Goal: Task Accomplishment & Management: Complete application form

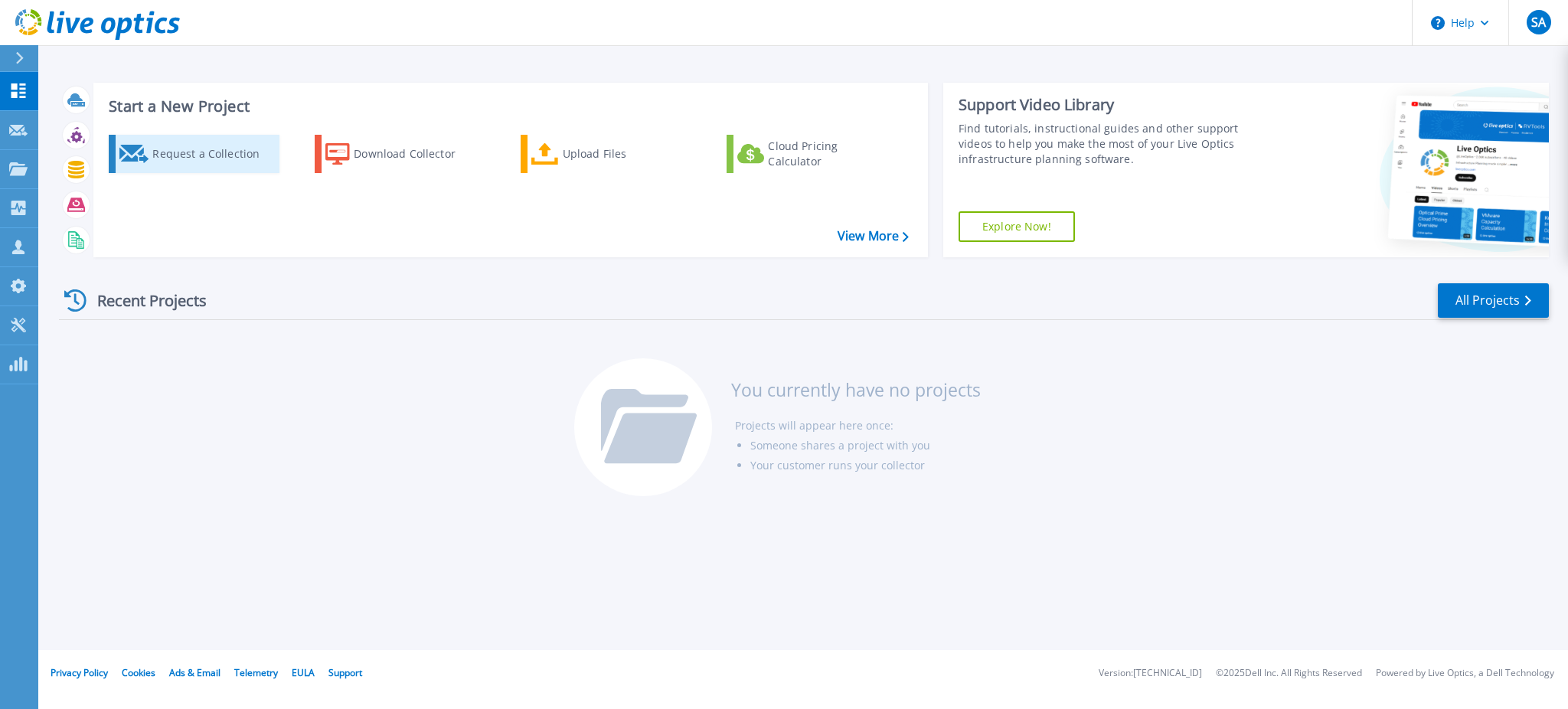
click at [182, 166] on div "Request a Collection" at bounding box center [214, 154] width 122 height 31
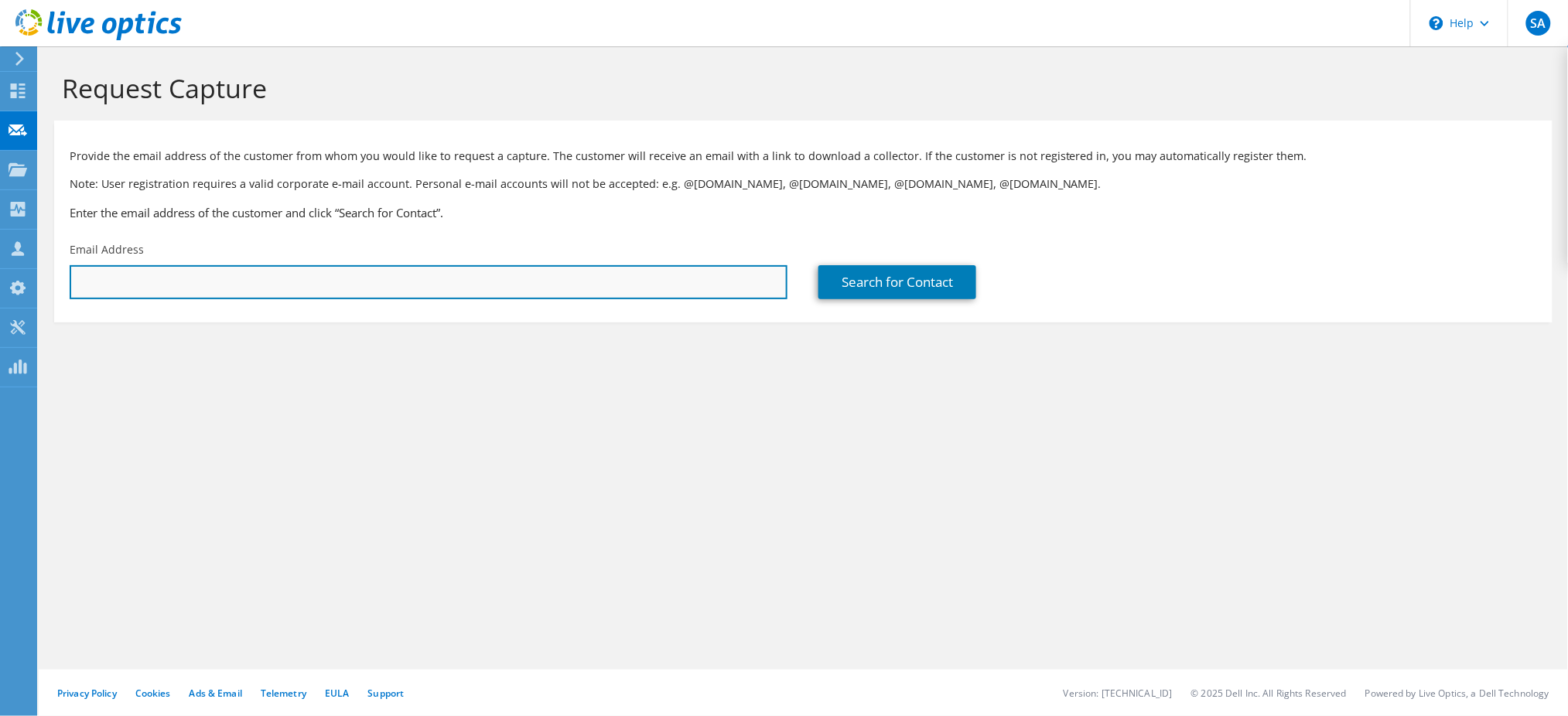
click at [518, 280] on input "text" at bounding box center [429, 281] width 718 height 34
paste input "'[PERSON_NAME] (Group Manager ICT - Data Center)' <[EMAIL_ADDRESS][DOMAIN_NAME]>"
drag, startPoint x: 355, startPoint y: 283, endPoint x: 0, endPoint y: 284, distance: 355.0
click at [0, 284] on div "SA Channel Partner [PERSON_NAME] [EMAIL_ADDRESS][DOMAIN_NAME] Syed Business Sol…" at bounding box center [784, 358] width 1568 height 716
click at [257, 295] on input "[EMAIL_ADDRESS][DOMAIN_NAME]>" at bounding box center [429, 281] width 718 height 34
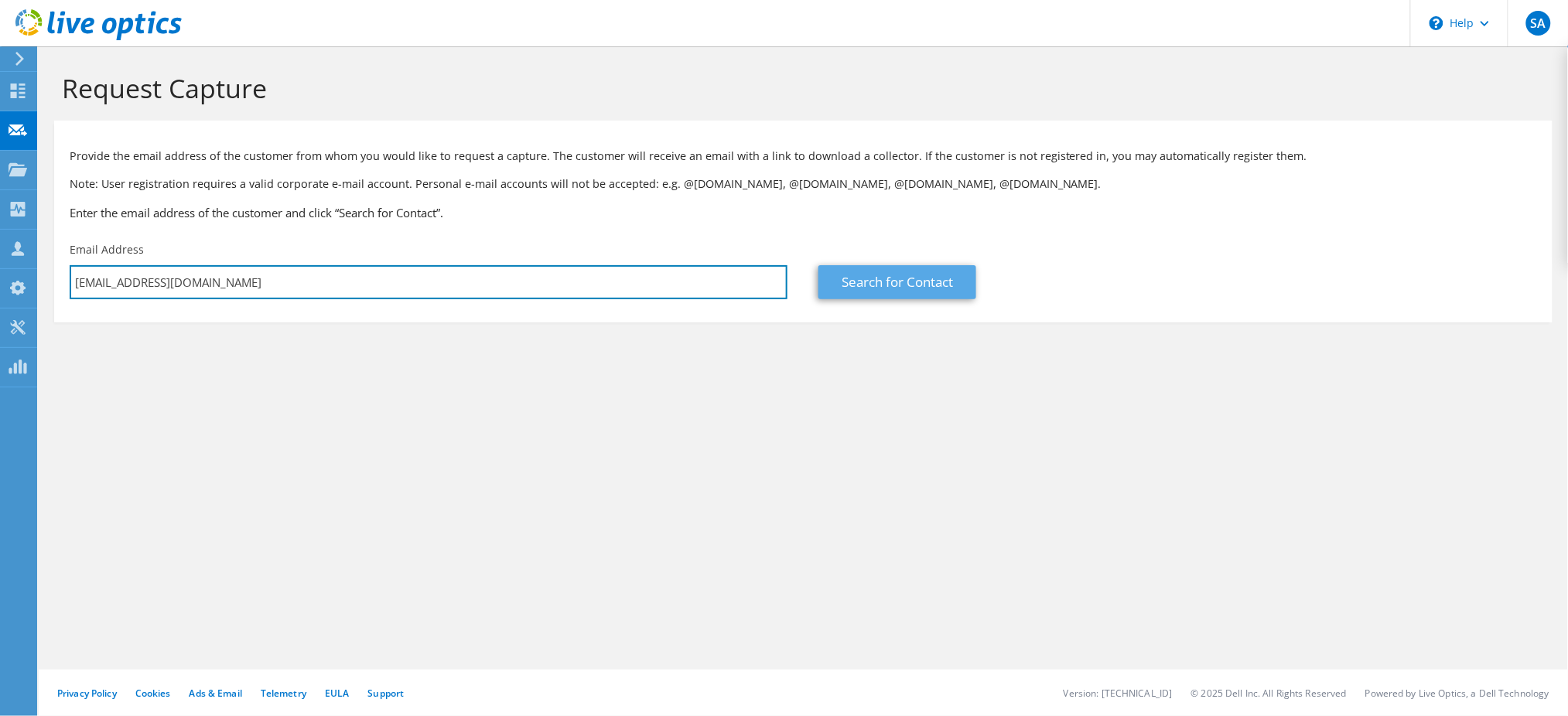
type input "[EMAIL_ADDRESS][DOMAIN_NAME]"
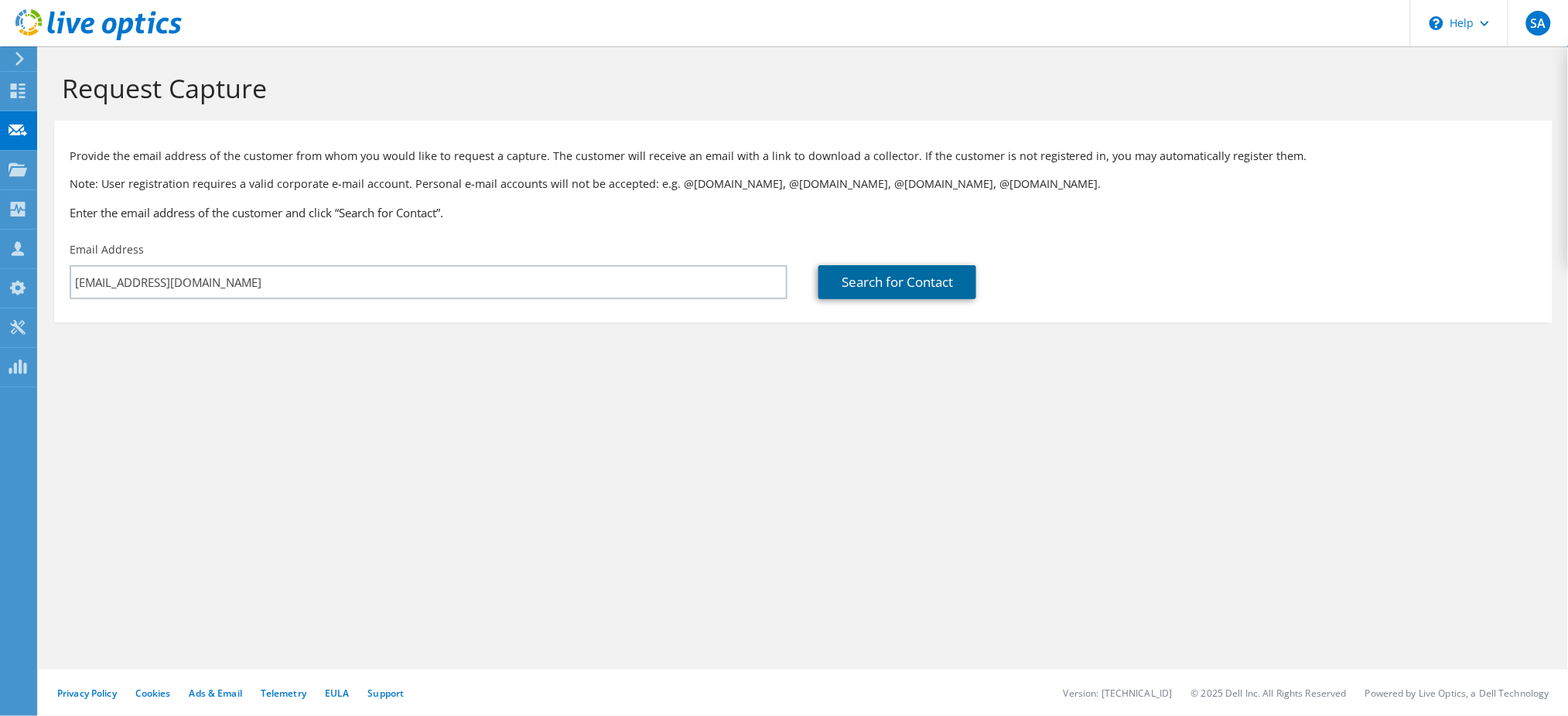
click at [881, 284] on link "Search for Contact" at bounding box center [897, 281] width 158 height 34
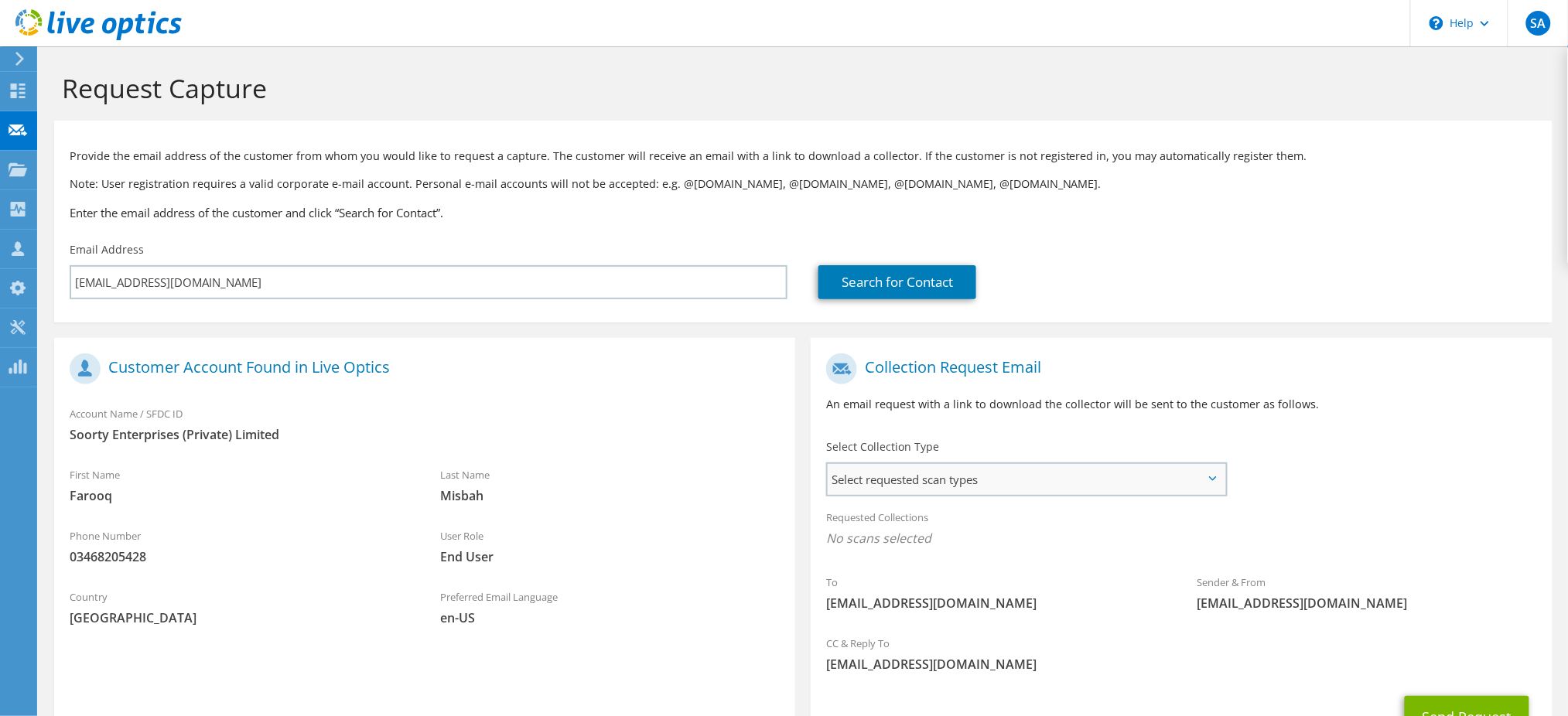
click at [945, 470] on span "Select requested scan types" at bounding box center [1026, 479] width 398 height 31
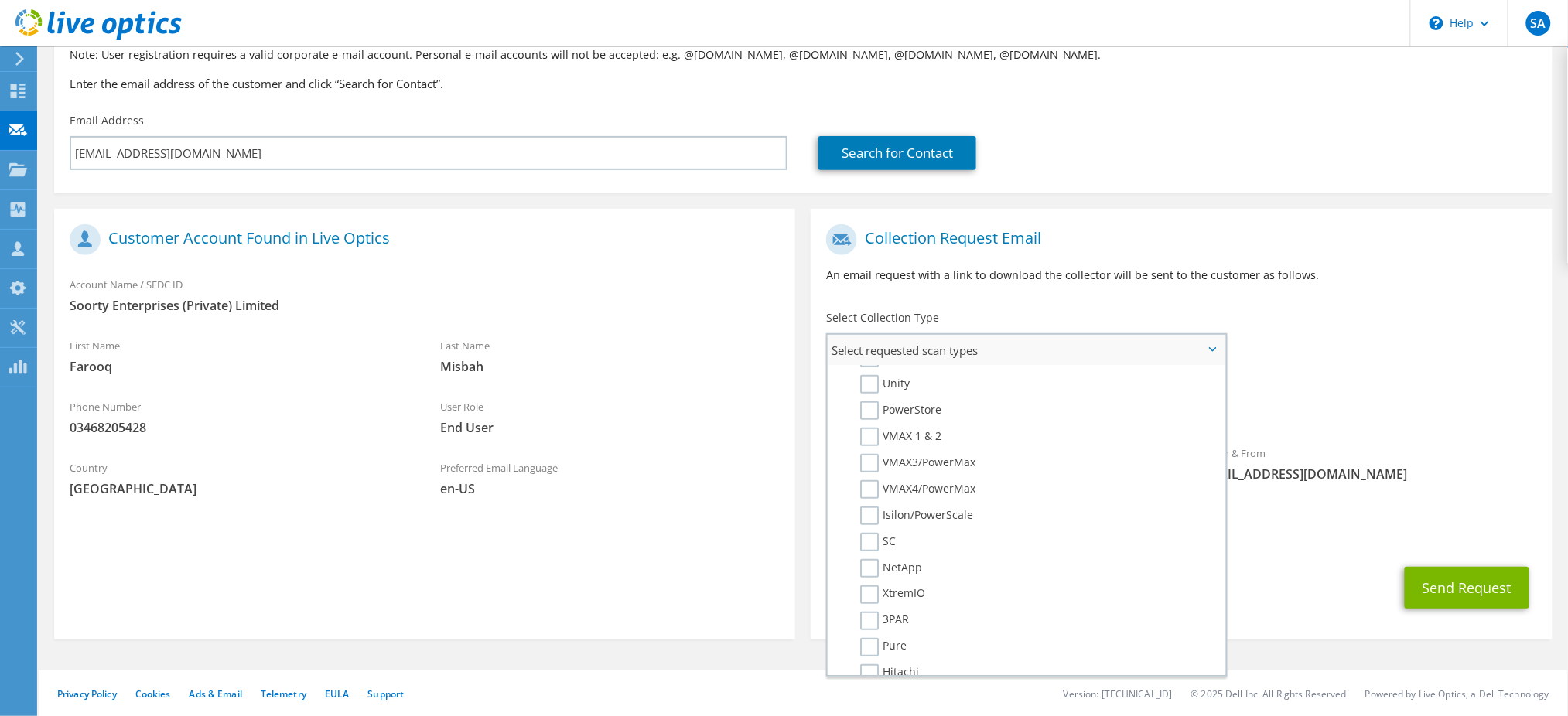
scroll to position [71, 0]
click at [1310, 368] on div "To [EMAIL_ADDRESS][DOMAIN_NAME] Sender & From [EMAIL_ADDRESS][DOMAIN_NAME]" at bounding box center [1181, 358] width 741 height 281
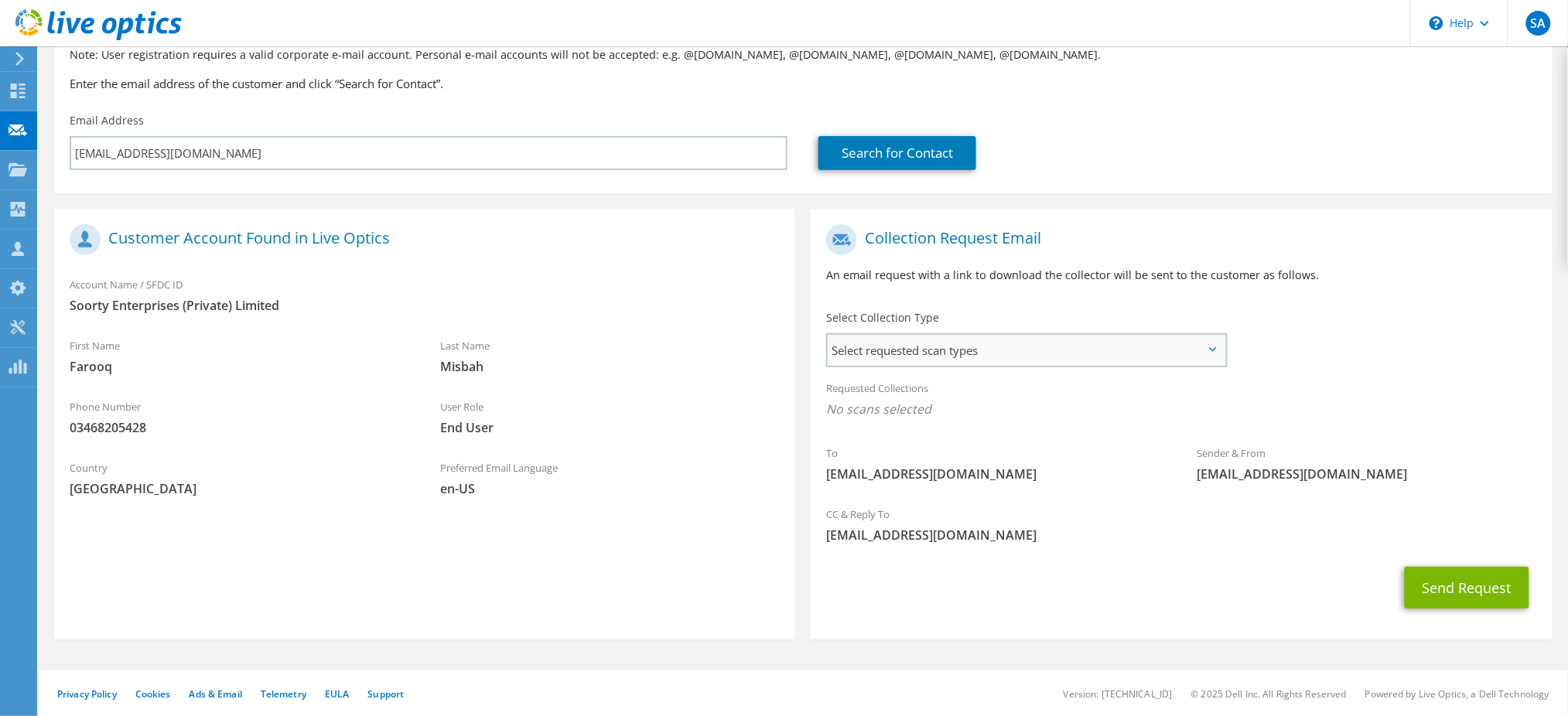
click at [1023, 342] on span "Select requested scan types" at bounding box center [1026, 350] width 398 height 31
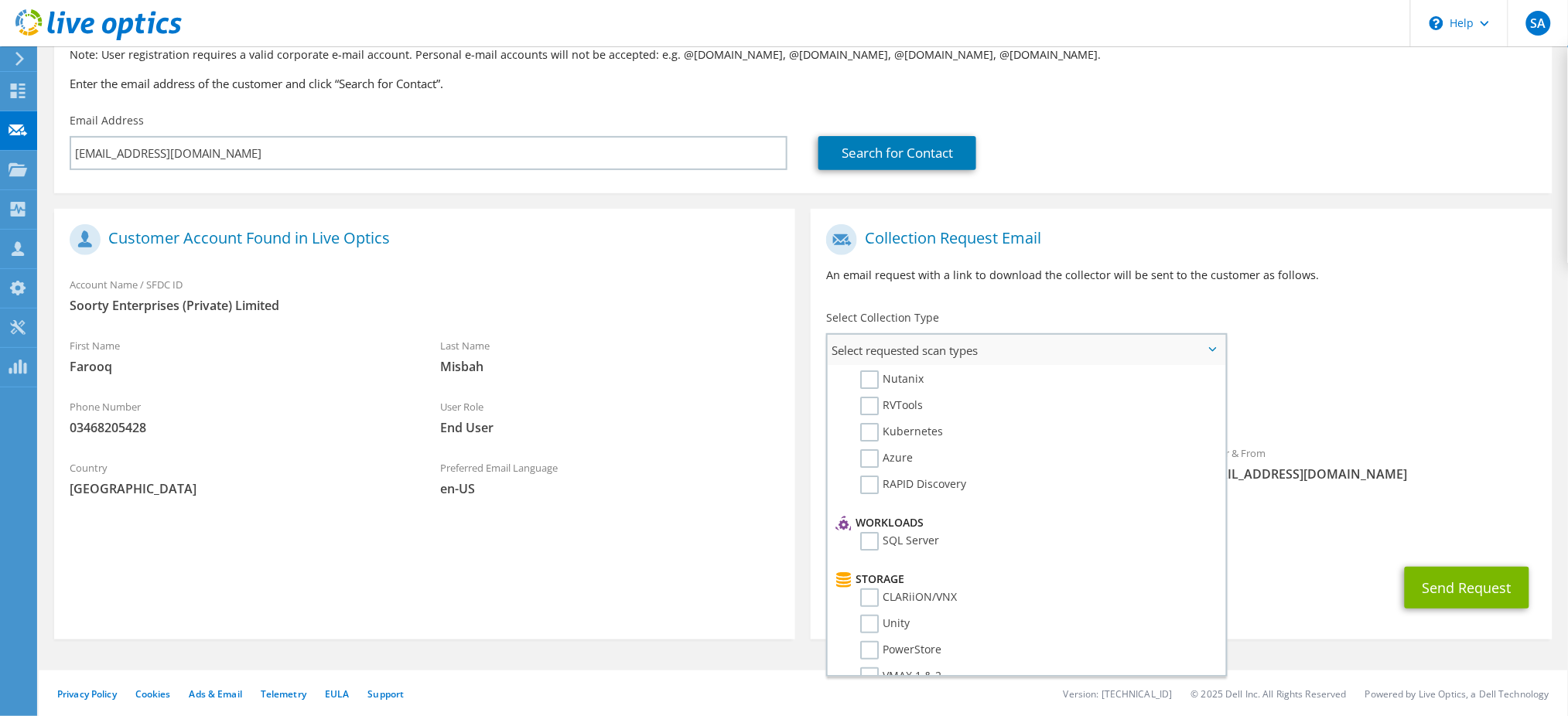
scroll to position [0, 0]
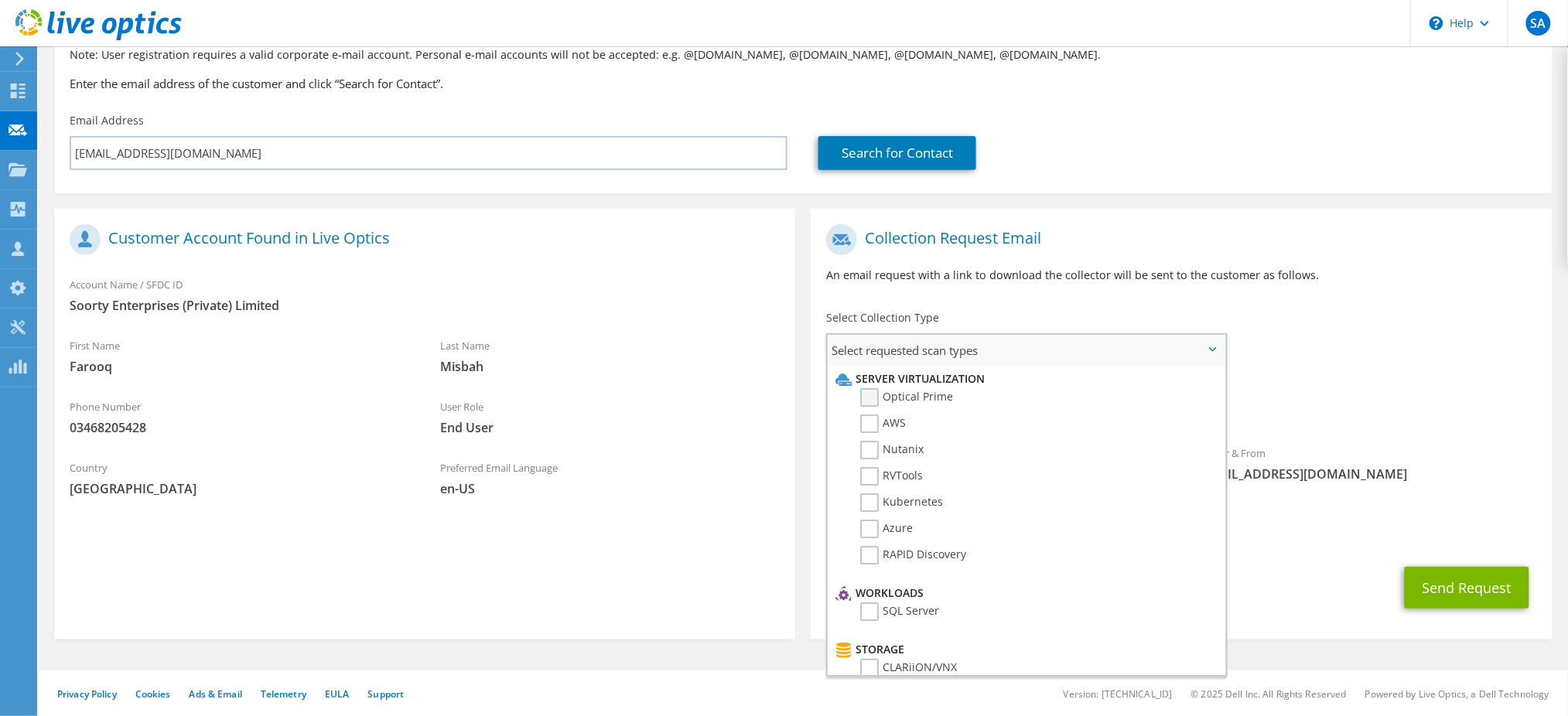
click at [875, 397] on label "Optical Prime" at bounding box center [906, 397] width 93 height 18
click at [0, 0] on input "Optical Prime" at bounding box center [0, 0] width 0 height 0
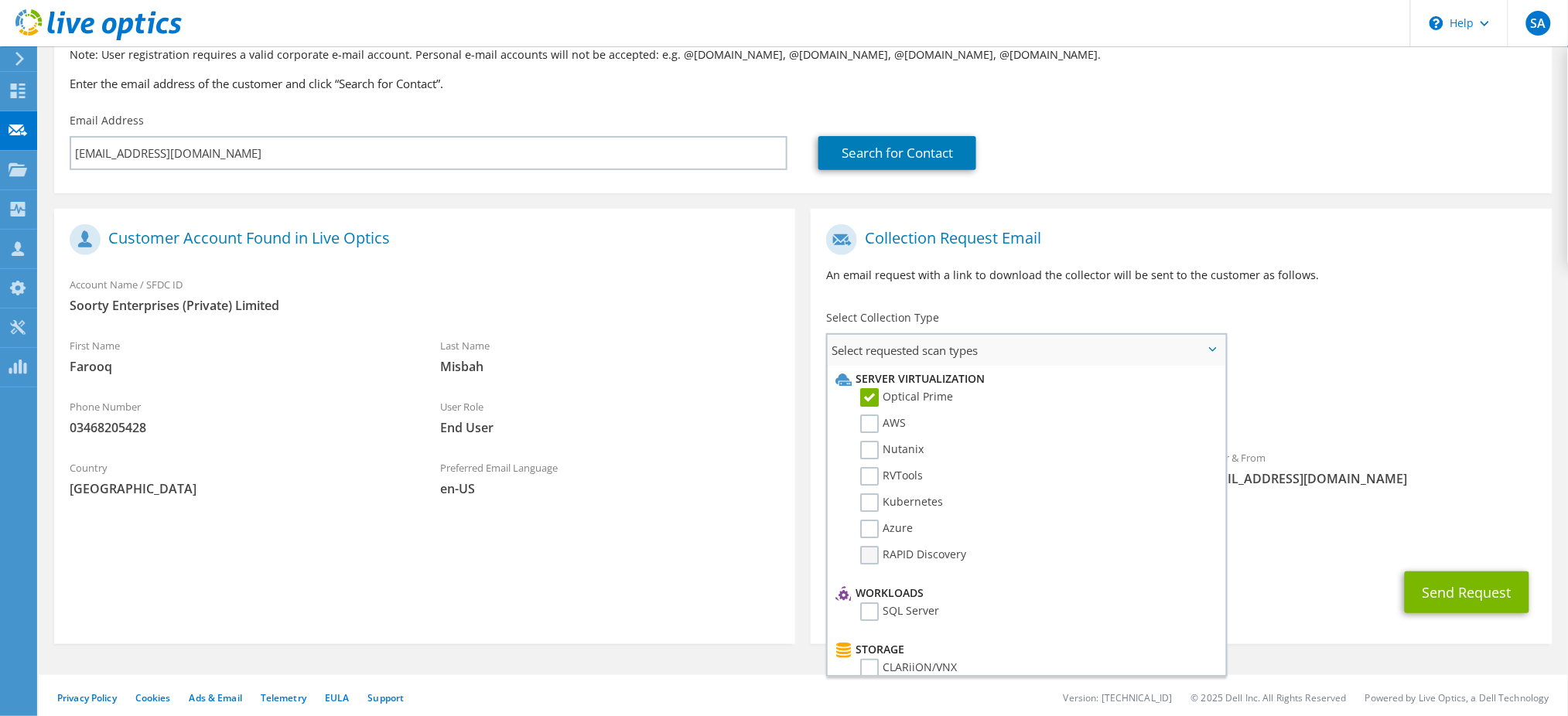
scroll to position [103, 0]
click at [870, 488] on li "Workloads" at bounding box center [1024, 490] width 386 height 18
click at [873, 499] on label "SQL Server" at bounding box center [899, 508] width 79 height 18
click at [0, 0] on input "SQL Server" at bounding box center [0, 0] width 0 height 0
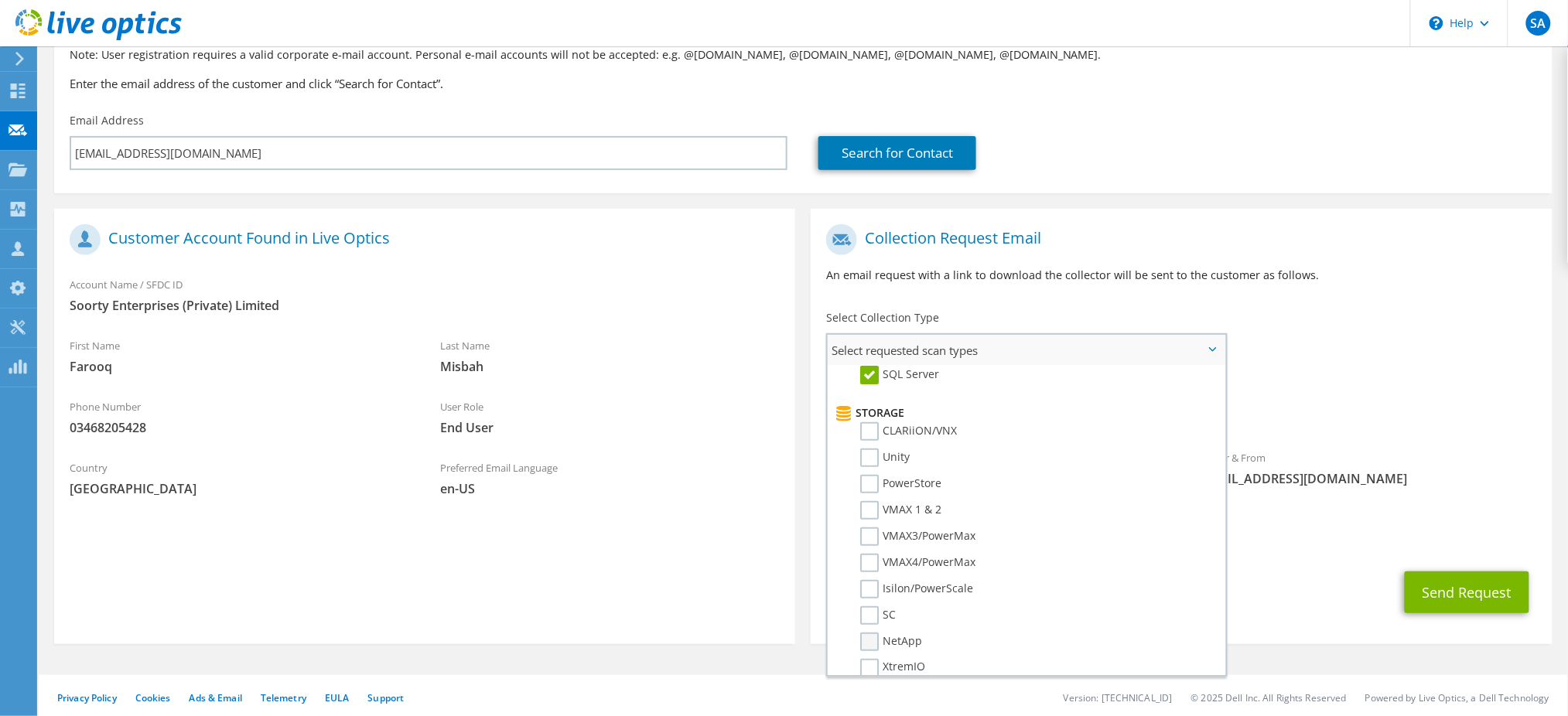
scroll to position [206, 0]
click at [864, 479] on label "Unity" at bounding box center [884, 488] width 50 height 18
click at [0, 0] on input "Unity" at bounding box center [0, 0] width 0 height 0
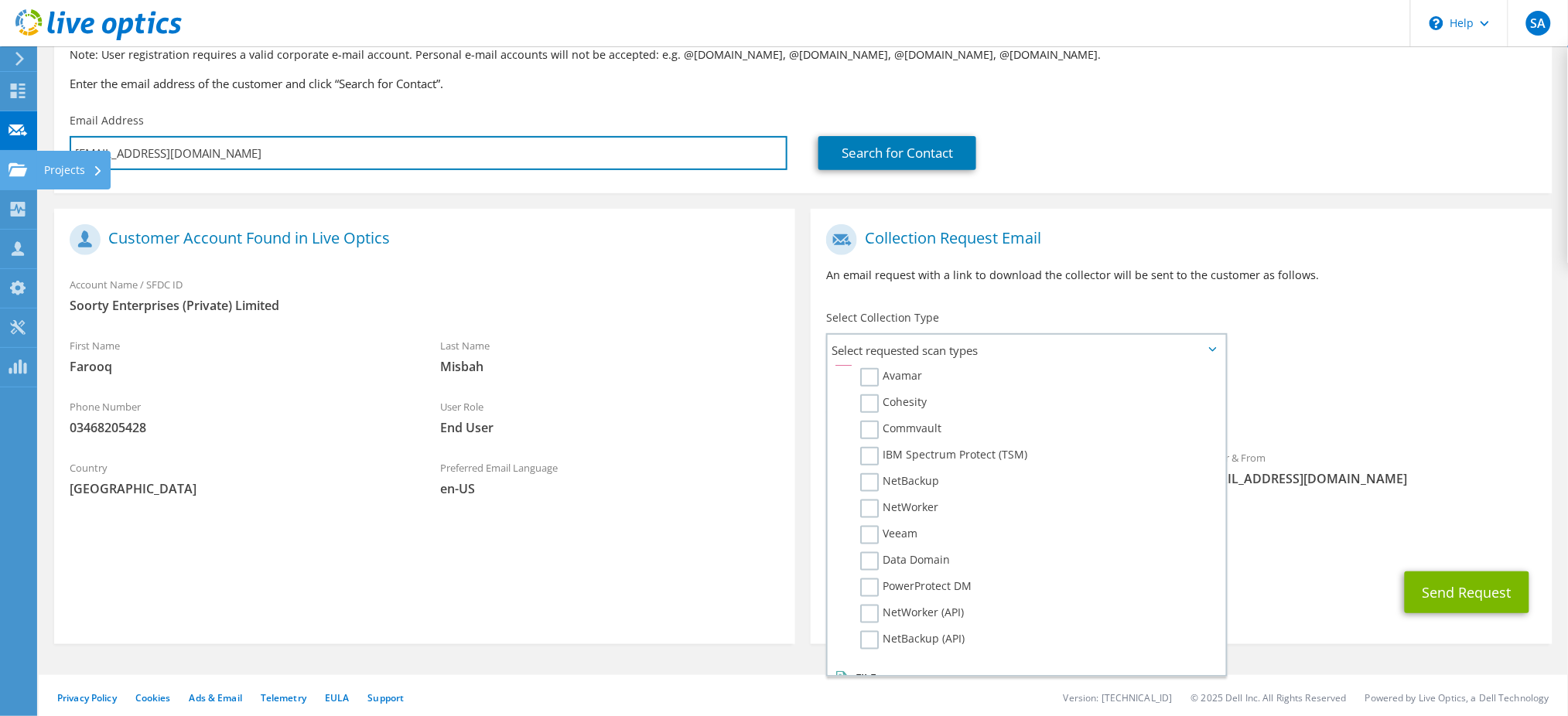
drag, startPoint x: 274, startPoint y: 153, endPoint x: 19, endPoint y: 152, distance: 255.0
click at [19, 152] on div "SA Channel Partner [PERSON_NAME] [EMAIL_ADDRESS][DOMAIN_NAME] Syed Business Sol…" at bounding box center [784, 296] width 1568 height 850
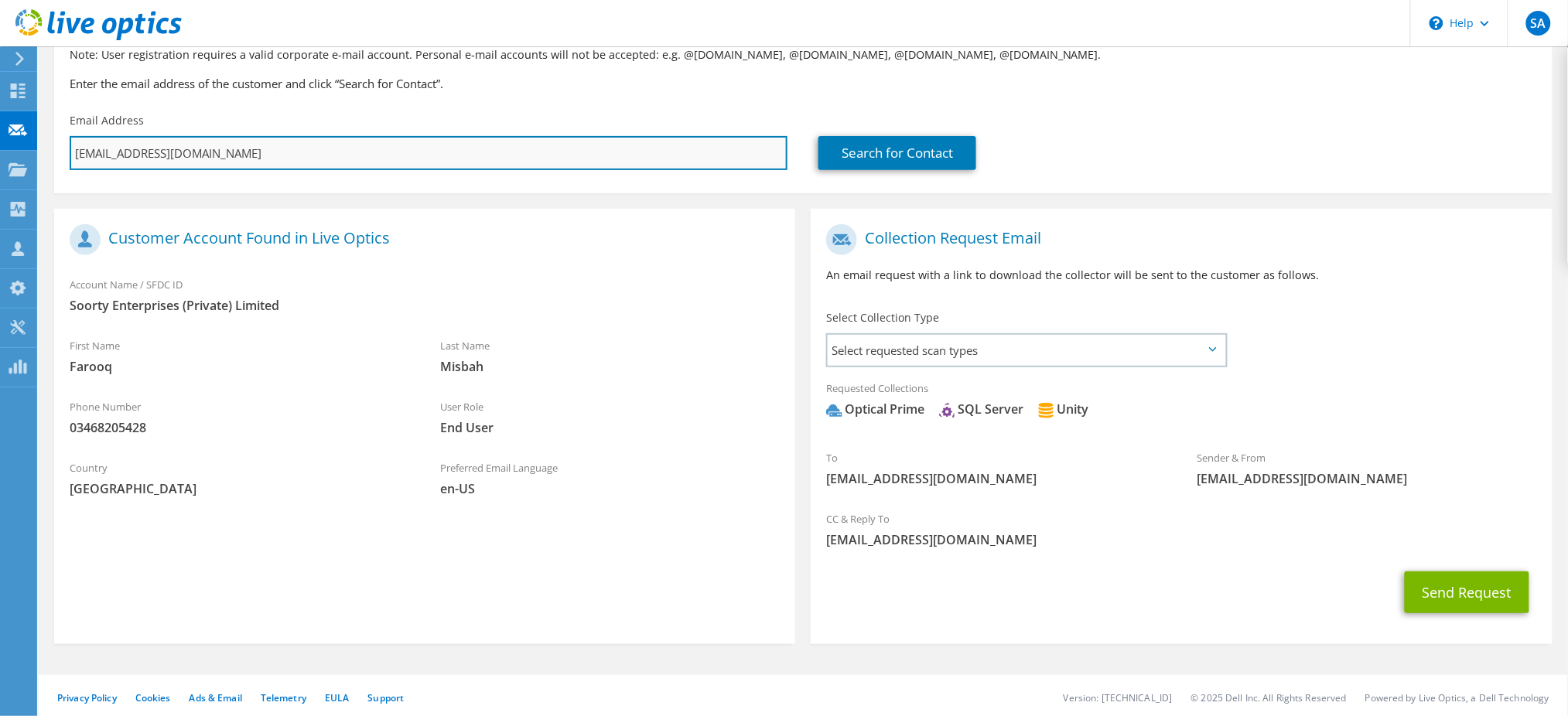
click at [229, 152] on input "[EMAIL_ADDRESS][DOMAIN_NAME]" at bounding box center [429, 152] width 718 height 34
click at [143, 152] on input "[EMAIL_ADDRESS][DOMAIN_NAME]" at bounding box center [429, 152] width 718 height 34
